Goal: Transaction & Acquisition: Purchase product/service

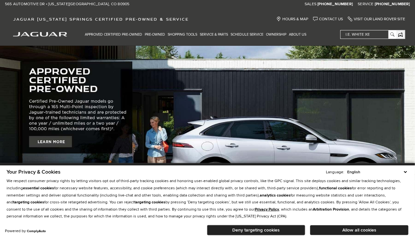
scroll to position [7, 0]
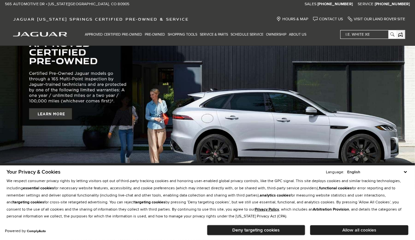
click at [355, 227] on button "Allow all cookies" at bounding box center [359, 230] width 98 height 10
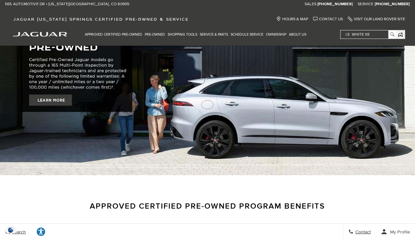
scroll to position [0, 0]
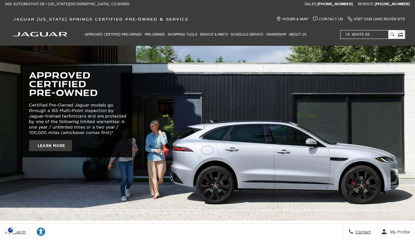
click at [53, 37] on div "Approved Certified Pre-Owned Certified Pre-Owned Vehicles Certified Pre Owned O…" at bounding box center [207, 36] width 415 height 19
click at [46, 36] on img "jaguar" at bounding box center [40, 34] width 54 height 5
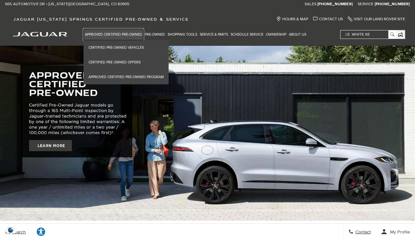
click at [105, 35] on link "Approved Certified Pre-Owned" at bounding box center [113, 34] width 60 height 11
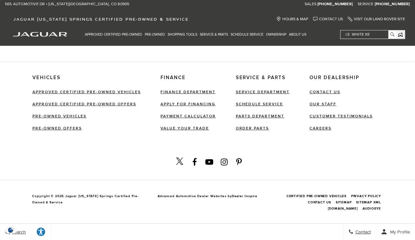
scroll to position [819, 0]
click at [58, 127] on link "Pre-Owned Offers" at bounding box center [56, 128] width 49 height 5
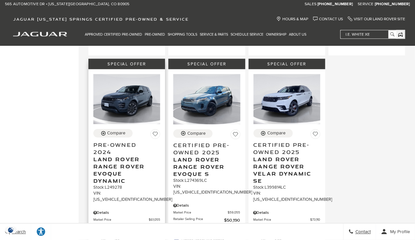
scroll to position [356, 0]
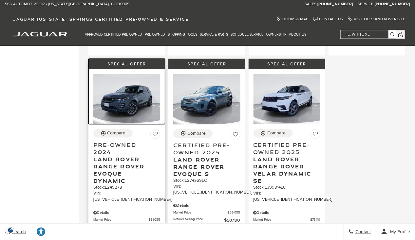
click at [141, 95] on img at bounding box center [126, 99] width 67 height 50
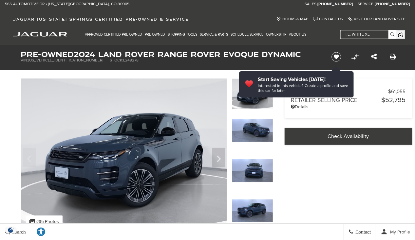
click at [254, 211] on img at bounding box center [252, 211] width 41 height 24
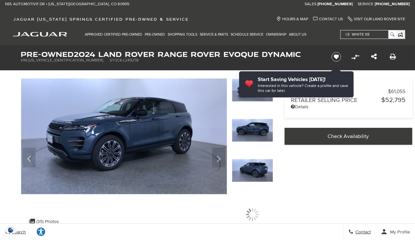
click at [258, 186] on div at bounding box center [252, 174] width 41 height 31
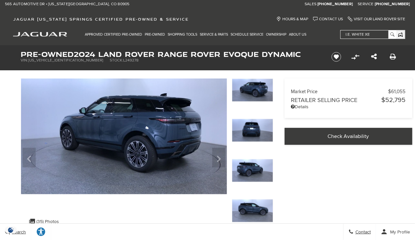
click at [250, 202] on img at bounding box center [252, 211] width 41 height 24
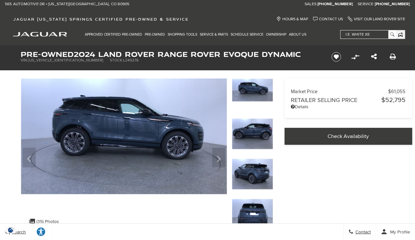
click at [249, 218] on img at bounding box center [252, 214] width 41 height 31
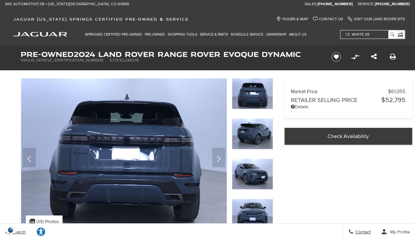
click at [252, 205] on img at bounding box center [252, 214] width 41 height 31
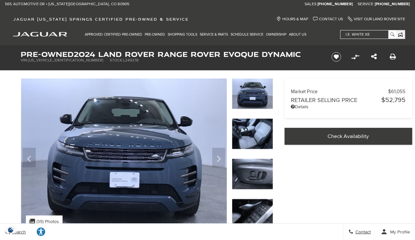
click at [257, 130] on img at bounding box center [252, 133] width 41 height 31
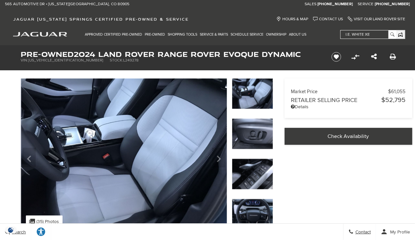
click at [259, 136] on img at bounding box center [252, 133] width 41 height 31
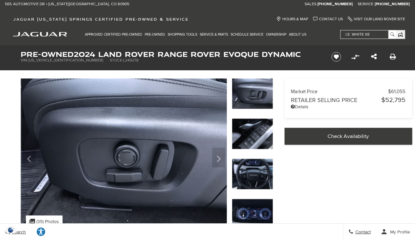
click at [259, 136] on img at bounding box center [252, 133] width 41 height 31
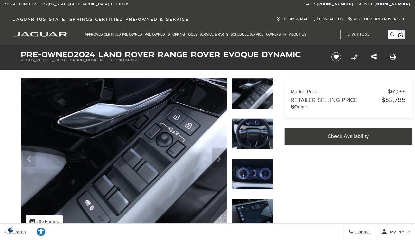
click at [259, 136] on img at bounding box center [252, 133] width 41 height 31
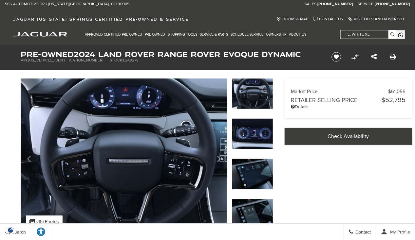
click at [259, 136] on img at bounding box center [252, 133] width 41 height 31
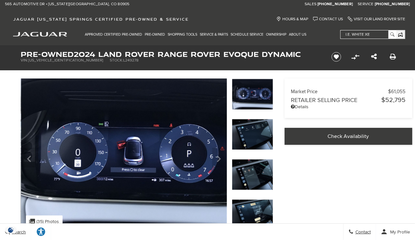
click at [262, 135] on img at bounding box center [252, 134] width 41 height 31
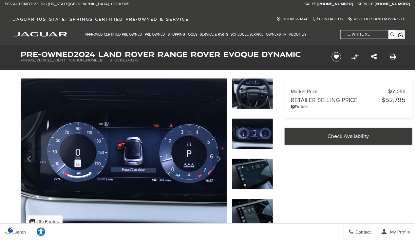
click at [250, 174] on img at bounding box center [252, 174] width 41 height 31
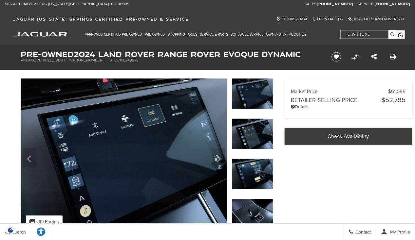
click at [253, 136] on img at bounding box center [252, 133] width 41 height 31
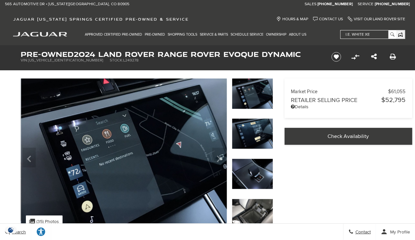
click at [254, 137] on img at bounding box center [252, 133] width 41 height 31
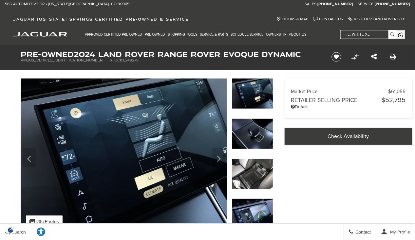
click at [254, 137] on img at bounding box center [252, 133] width 41 height 31
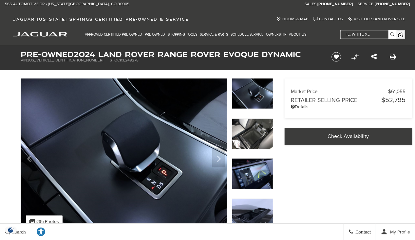
click at [254, 137] on img at bounding box center [252, 133] width 41 height 31
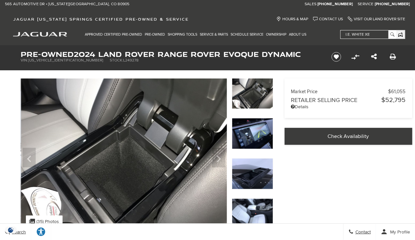
click at [254, 137] on img at bounding box center [252, 133] width 41 height 31
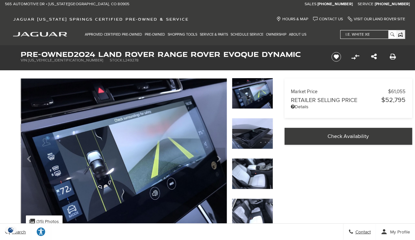
click at [254, 137] on img at bounding box center [252, 133] width 41 height 31
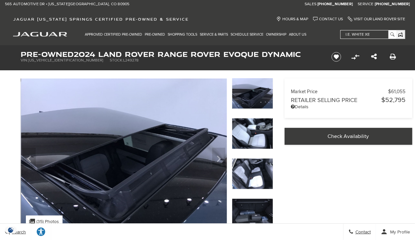
click at [254, 137] on img at bounding box center [252, 133] width 41 height 31
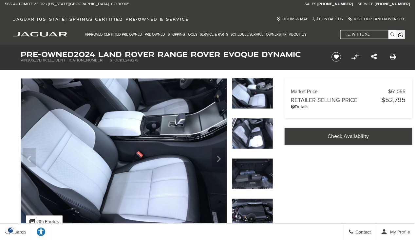
click at [254, 137] on img at bounding box center [252, 133] width 41 height 31
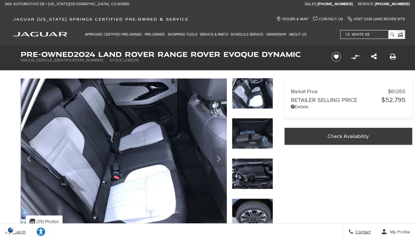
click at [254, 137] on img at bounding box center [252, 133] width 41 height 31
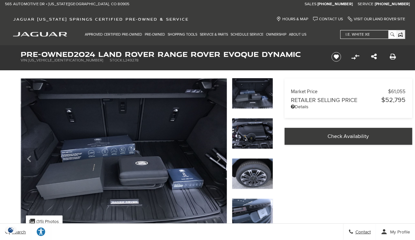
click at [254, 137] on img at bounding box center [252, 133] width 41 height 31
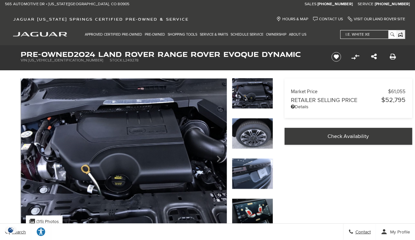
click at [254, 137] on img at bounding box center [252, 133] width 41 height 31
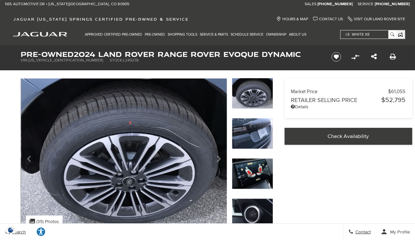
click at [254, 137] on img at bounding box center [252, 133] width 41 height 31
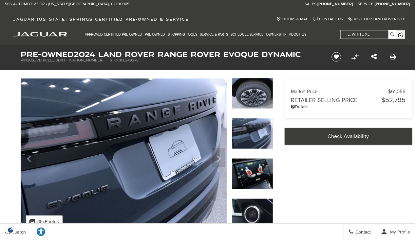
click at [254, 137] on img at bounding box center [252, 133] width 41 height 31
click at [259, 154] on div at bounding box center [252, 138] width 41 height 40
click at [256, 168] on img at bounding box center [252, 173] width 41 height 31
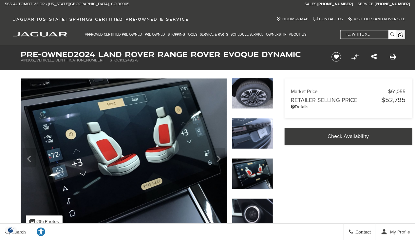
click at [247, 211] on img at bounding box center [252, 214] width 41 height 31
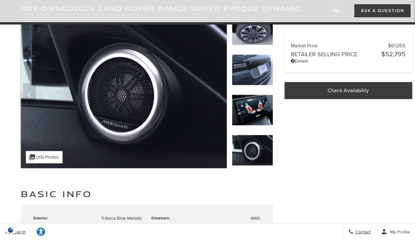
scroll to position [65, 0]
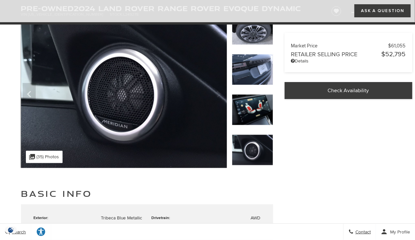
click at [261, 147] on img at bounding box center [252, 150] width 41 height 31
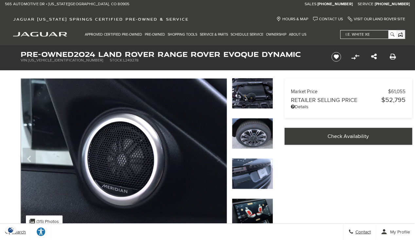
scroll to position [0, 0]
click at [259, 177] on img at bounding box center [252, 173] width 41 height 31
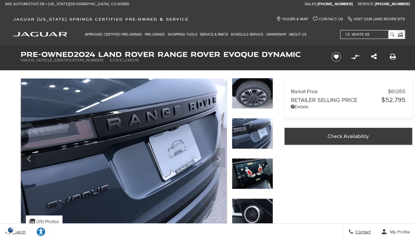
click at [255, 127] on img at bounding box center [252, 133] width 41 height 31
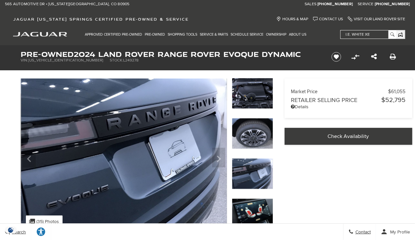
click at [253, 90] on img at bounding box center [252, 93] width 41 height 31
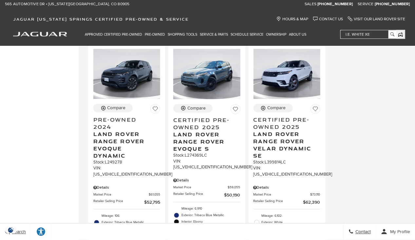
scroll to position [385, 0]
